Goal: Transaction & Acquisition: Purchase product/service

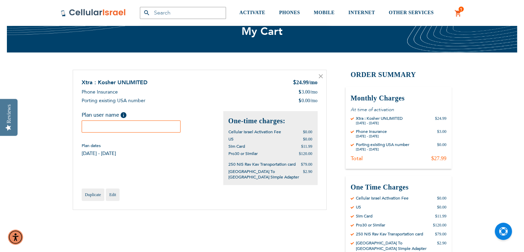
scroll to position [21, 0]
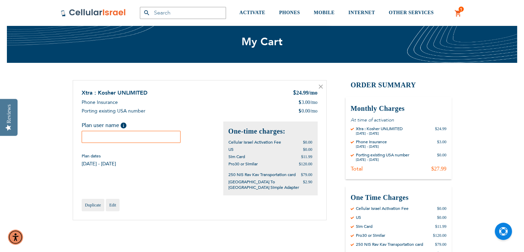
click at [117, 136] on input "text" at bounding box center [131, 137] width 99 height 12
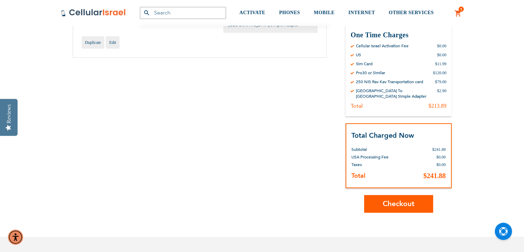
scroll to position [186, 0]
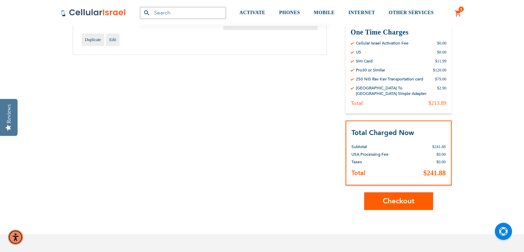
type input "Nechama Dunoff"
click at [413, 196] on span "Checkout" at bounding box center [399, 201] width 32 height 10
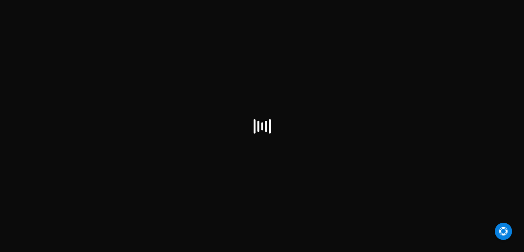
select select "US"
checkbox input "false"
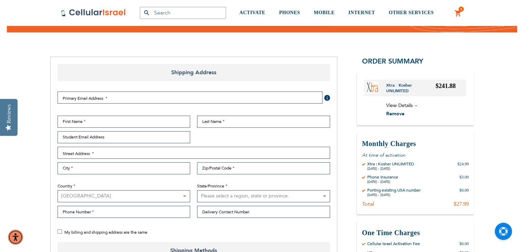
scroll to position [59, 0]
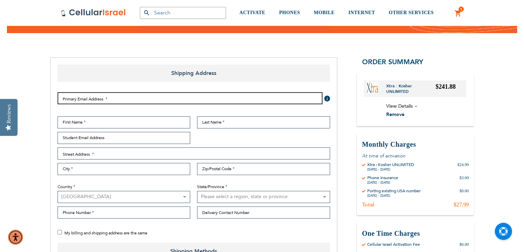
click at [133, 96] on input "Email Address" at bounding box center [190, 98] width 265 height 12
type input "[EMAIL_ADDRESS][DOMAIN_NAME]"
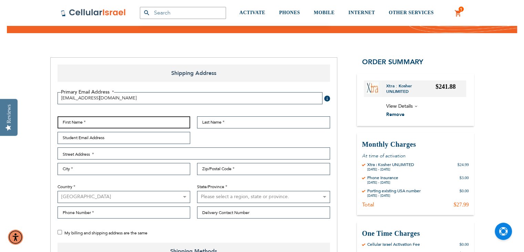
click at [87, 122] on input "First Name" at bounding box center [124, 122] width 133 height 12
type input "[PERSON_NAME]"
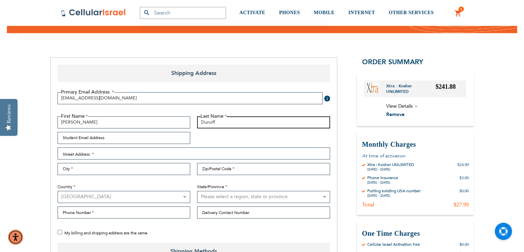
type input "Dunoff"
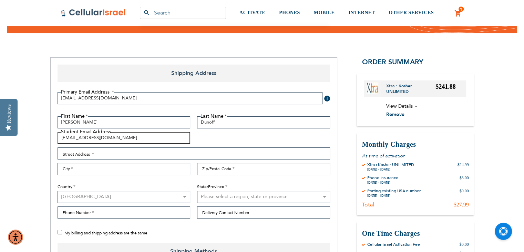
type input "[EMAIL_ADDRESS][DOMAIN_NAME]"
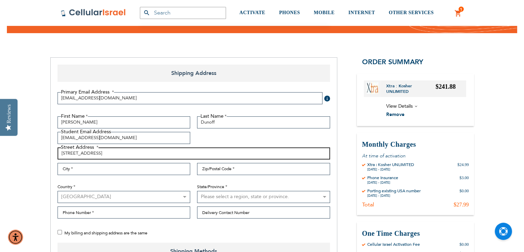
type input "[STREET_ADDRESS]"
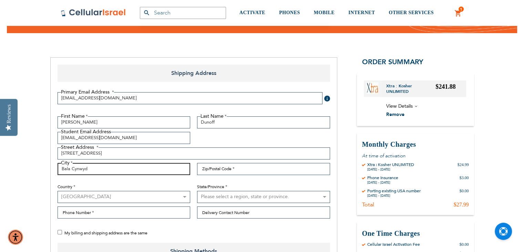
type input "Bala Cynwyd"
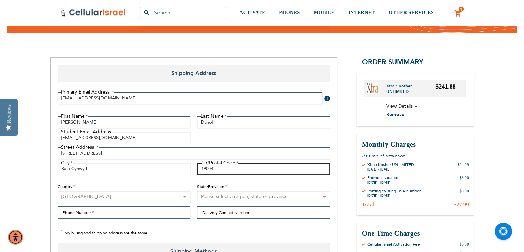
type input "19004"
click at [183, 195] on select "[GEOGRAPHIC_DATA] [GEOGRAPHIC_DATA] [GEOGRAPHIC_DATA] [GEOGRAPHIC_DATA] [GEOGRA…" at bounding box center [124, 197] width 133 height 12
click at [58, 191] on select "[GEOGRAPHIC_DATA] [GEOGRAPHIC_DATA] [GEOGRAPHIC_DATA] [GEOGRAPHIC_DATA] [GEOGRA…" at bounding box center [124, 197] width 133 height 12
click at [324, 197] on select "Please select a region, state or province. [US_STATE] [US_STATE] [US_STATE] [US…" at bounding box center [263, 197] width 133 height 12
click at [197, 191] on select "Please select a region, state or province. [US_STATE] [US_STATE] [US_STATE] [US…" at bounding box center [263, 197] width 133 height 12
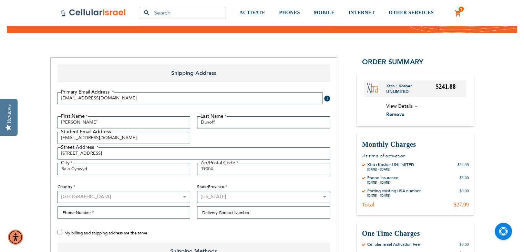
click at [251, 196] on select "Please select a region, state or province. [US_STATE] [US_STATE] [US_STATE] [US…" at bounding box center [263, 197] width 133 height 12
click at [309, 197] on select "Please select a region, state or province. [US_STATE] [US_STATE] [US_STATE] [US…" at bounding box center [263, 197] width 133 height 12
click at [300, 195] on select "Please select a region, state or province. [US_STATE] [US_STATE] [US_STATE] [US…" at bounding box center [263, 197] width 133 height 12
select select "51"
click at [292, 195] on select "Please select a region, state or province. [US_STATE] [US_STATE] [US_STATE] [US…" at bounding box center [263, 197] width 133 height 12
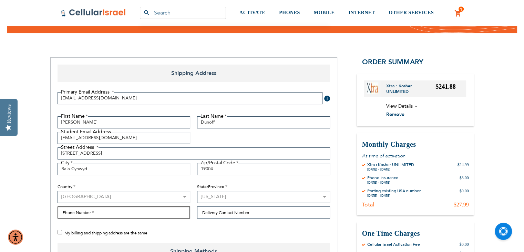
click at [125, 209] on input "Phone Number" at bounding box center [124, 212] width 133 height 12
type input "[PHONE_NUMBER]"
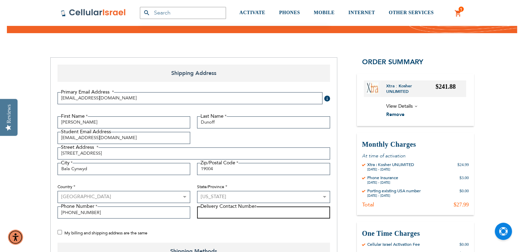
click at [222, 214] on input "Delivery Contact Number" at bounding box center [263, 212] width 133 height 12
type input "[PHONE_NUMBER]"
click at [56, 230] on div "Primary Email Address Tooltip We'll send your order confirmation here. [EMAIL_A…" at bounding box center [194, 164] width 280 height 155
click at [58, 230] on input "My billing and shipping address are the same" at bounding box center [60, 232] width 4 height 4
checkbox input "true"
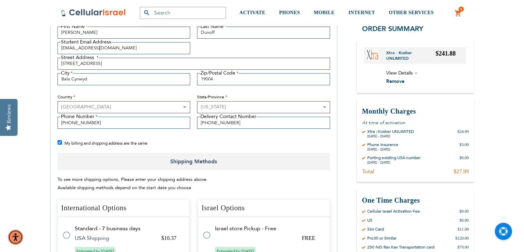
scroll to position [185, 0]
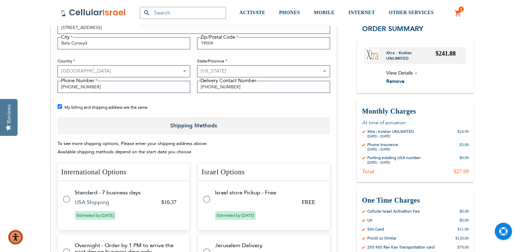
click at [68, 193] on tr "Standard - 7 business days $10.37 USA Shipping Estimated by [DATE]" at bounding box center [124, 205] width 132 height 49
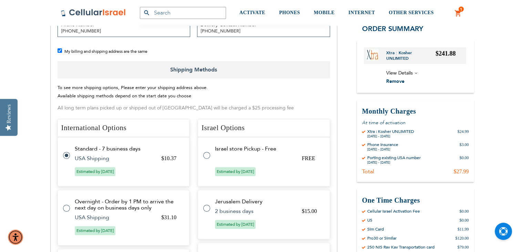
scroll to position [244, 0]
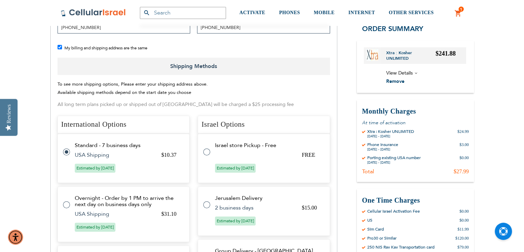
click at [328, 190] on tr "Jerusalem Delivery $15.00 2 business days Estimated by [DATE]" at bounding box center [264, 210] width 132 height 49
radio input "false"
radio input "true"
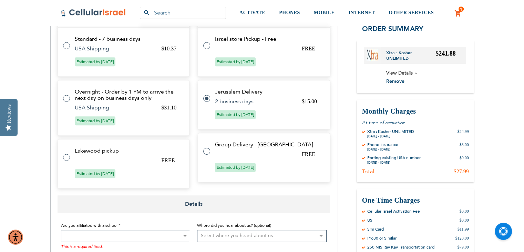
scroll to position [339, 0]
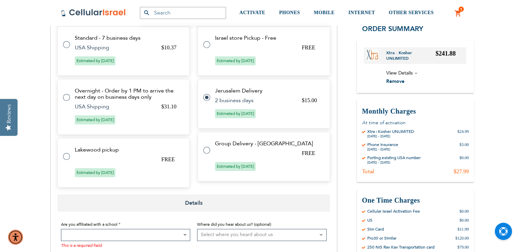
click at [282, 207] on span "Details" at bounding box center [194, 202] width 273 height 17
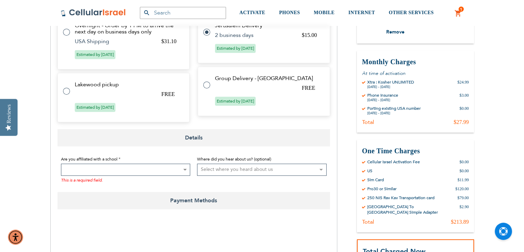
scroll to position [409, 0]
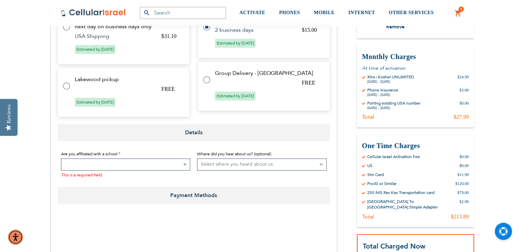
click at [165, 166] on span at bounding box center [126, 164] width 130 height 12
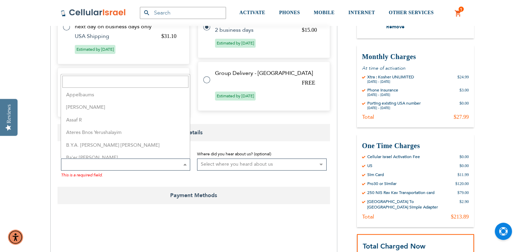
scroll to position [83, 0]
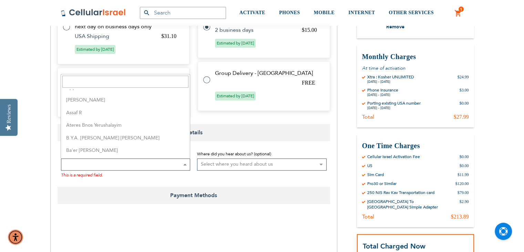
select select "14"
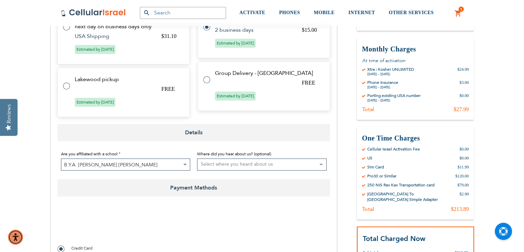
click at [277, 166] on select "Select where you heard about us Existing Customer Friend Other School/Group BP …" at bounding box center [262, 164] width 130 height 12
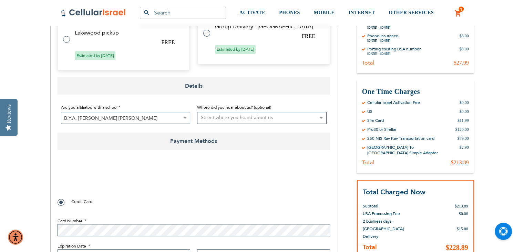
scroll to position [458, 0]
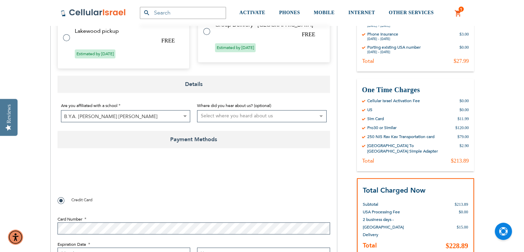
checkbox input "true"
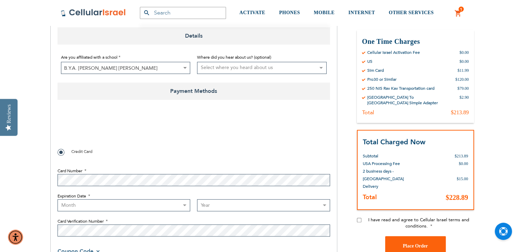
scroll to position [507, 0]
click at [84, 206] on select "Month [DATE] - [DATE] - [DATE] - [DATE] - [DATE] - [DATE] - [DATE] - [DATE] - […" at bounding box center [124, 204] width 133 height 12
select select "2"
click at [58, 198] on select "Month [DATE] - [DATE] - [DATE] - [DATE] - [DATE] - [DATE] - [DATE] - [DATE] - […" at bounding box center [124, 204] width 133 height 12
click at [127, 204] on select "Month [DATE] - [DATE] - [DATE] - [DATE] - [DATE] - [DATE] - [DATE] - [DATE] - […" at bounding box center [124, 204] width 133 height 12
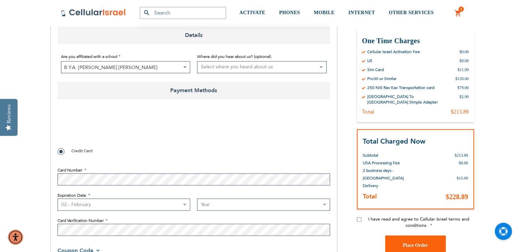
click at [140, 203] on select "Month [DATE] - [DATE] - [DATE] - [DATE] - [DATE] - [DATE] - [DATE] - [DATE] - […" at bounding box center [124, 204] width 133 height 12
click at [214, 205] on select "Year [DATE] 2026 2027 2028 2029 2030 2031 2032 2033 2034 2035 2036 2037 2038 20…" at bounding box center [263, 204] width 133 height 12
select select "2028"
click at [197, 198] on select "Year [DATE] 2026 2027 2028 2029 2030 2031 2032 2033 2034 2035 2036 2037 2038 20…" at bounding box center [263, 204] width 133 height 12
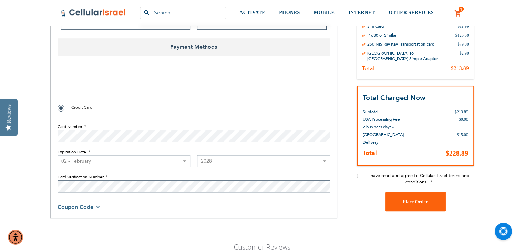
scroll to position [549, 0]
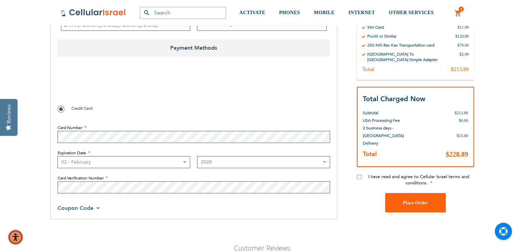
click at [358, 176] on input "I have read and agree to Cellular Israel terms and conditions." at bounding box center [359, 176] width 4 height 4
checkbox input "true"
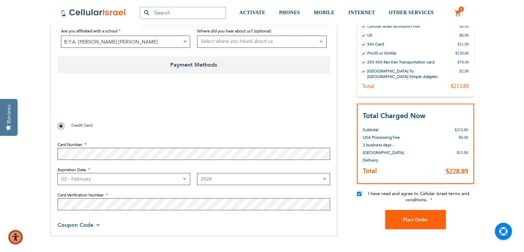
scroll to position [534, 0]
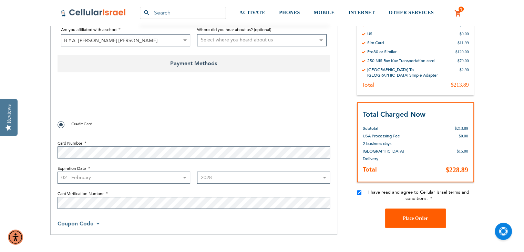
click at [419, 218] on span "Place Order" at bounding box center [415, 217] width 25 height 5
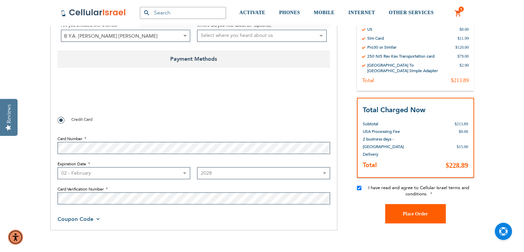
scroll to position [534, 0]
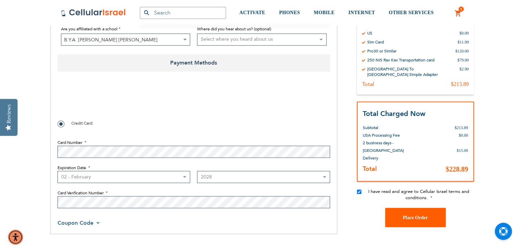
checkbox input "false"
